Goal: Information Seeking & Learning: Learn about a topic

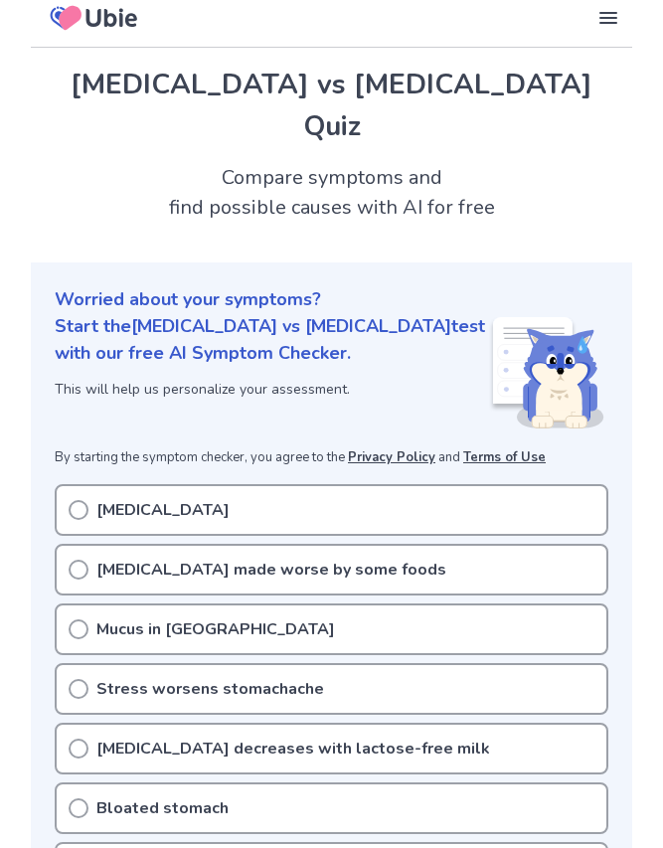
scroll to position [20, 0]
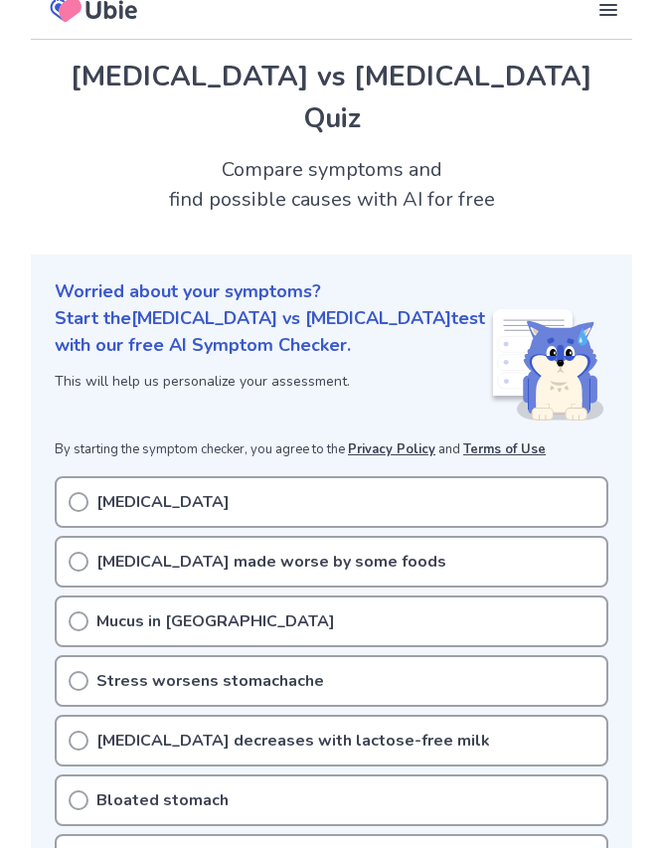
click at [74, 492] on icon at bounding box center [79, 502] width 20 height 20
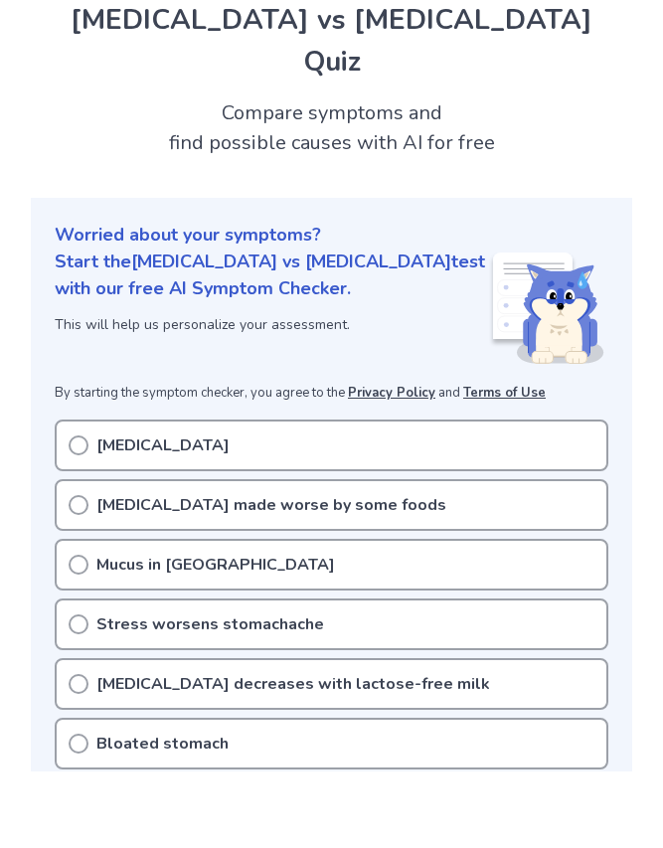
click at [381, 749] on p "[MEDICAL_DATA] decreases with lactose-free milk" at bounding box center [293, 761] width 394 height 24
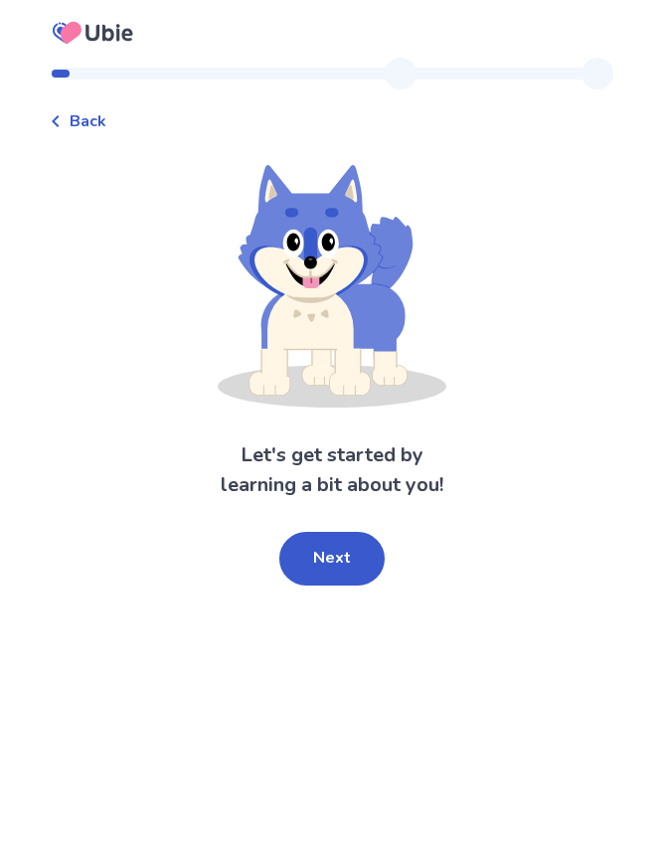
click at [99, 127] on span "Back" at bounding box center [88, 121] width 37 height 24
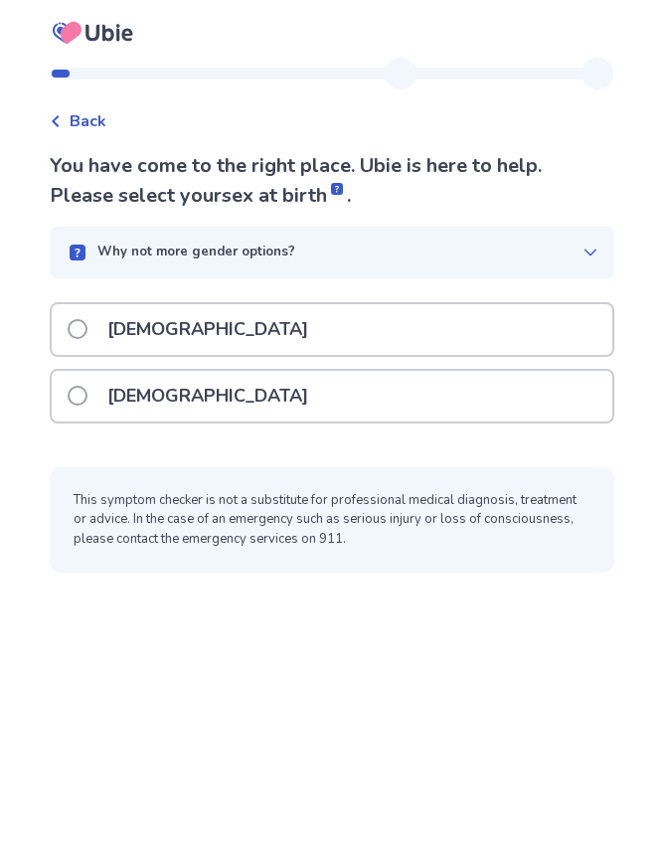
click at [78, 116] on div "Back" at bounding box center [78, 121] width 57 height 24
